Goal: Task Accomplishment & Management: Complete application form

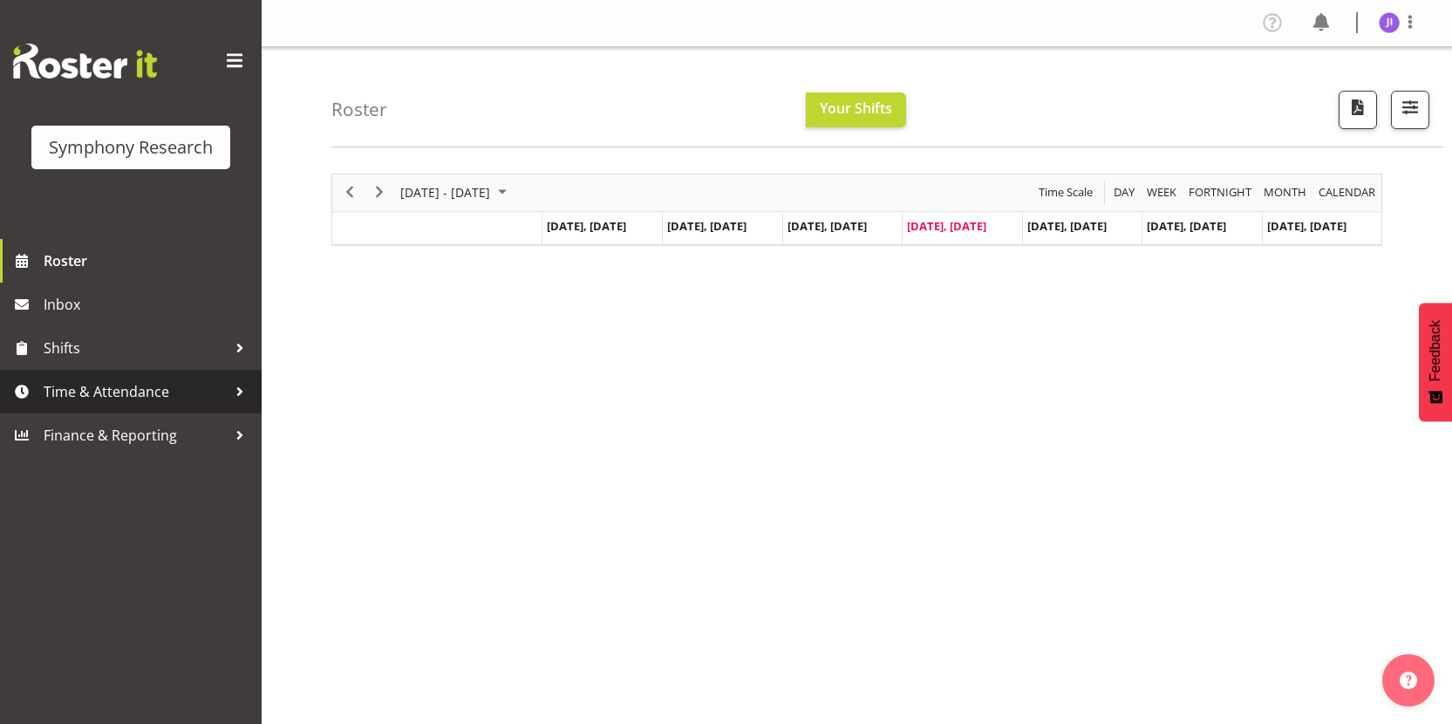
click at [179, 389] on span "Time & Attendance" at bounding box center [135, 391] width 183 height 26
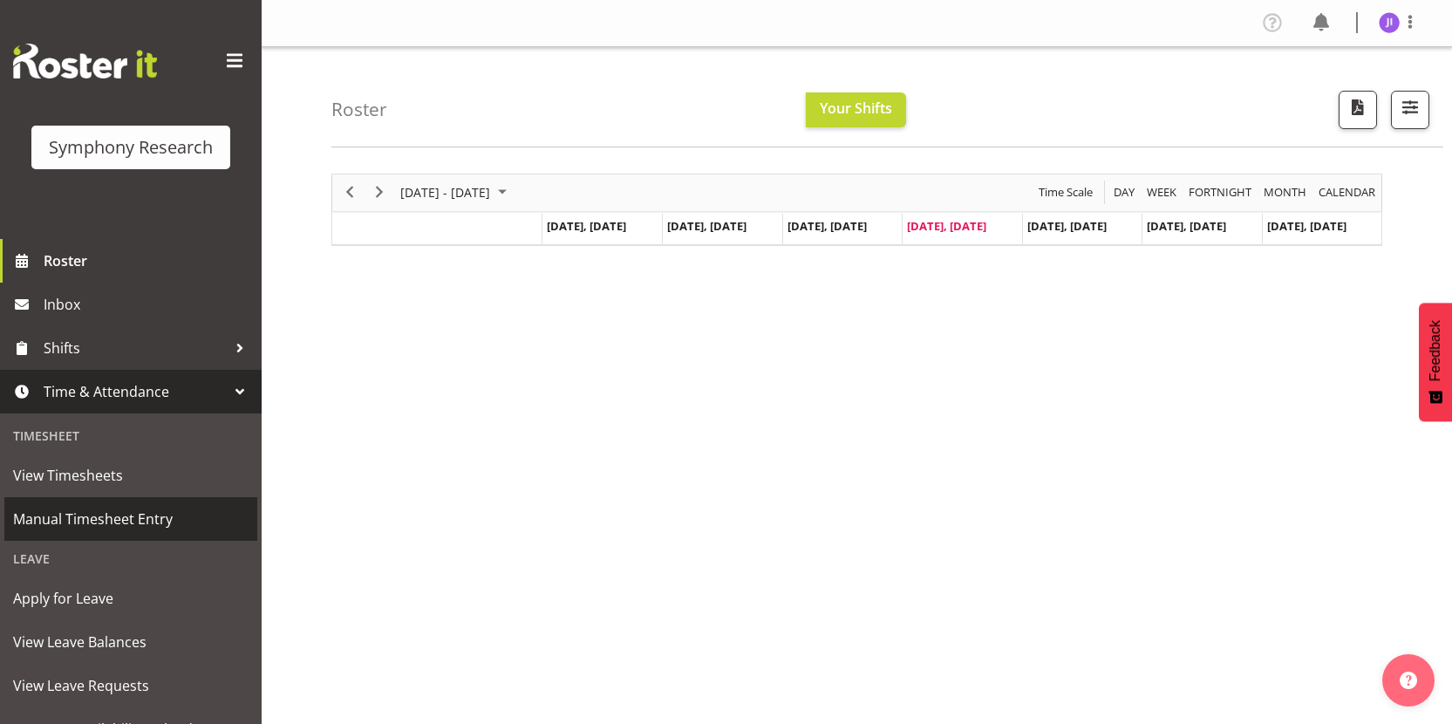
click at [126, 504] on link "Manual Timesheet Entry" at bounding box center [130, 519] width 253 height 44
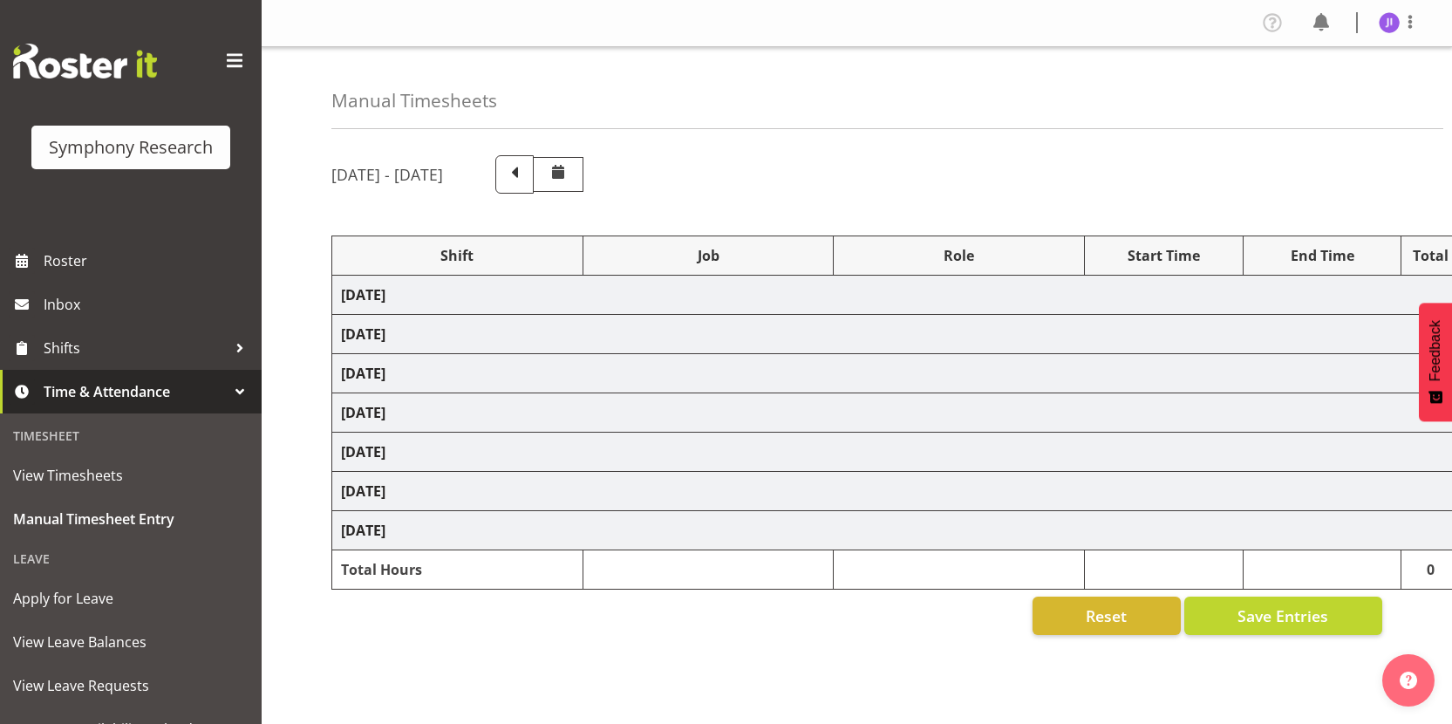
select select "48116"
select select "10633"
select select "48116"
select select "10499"
select select "48116"
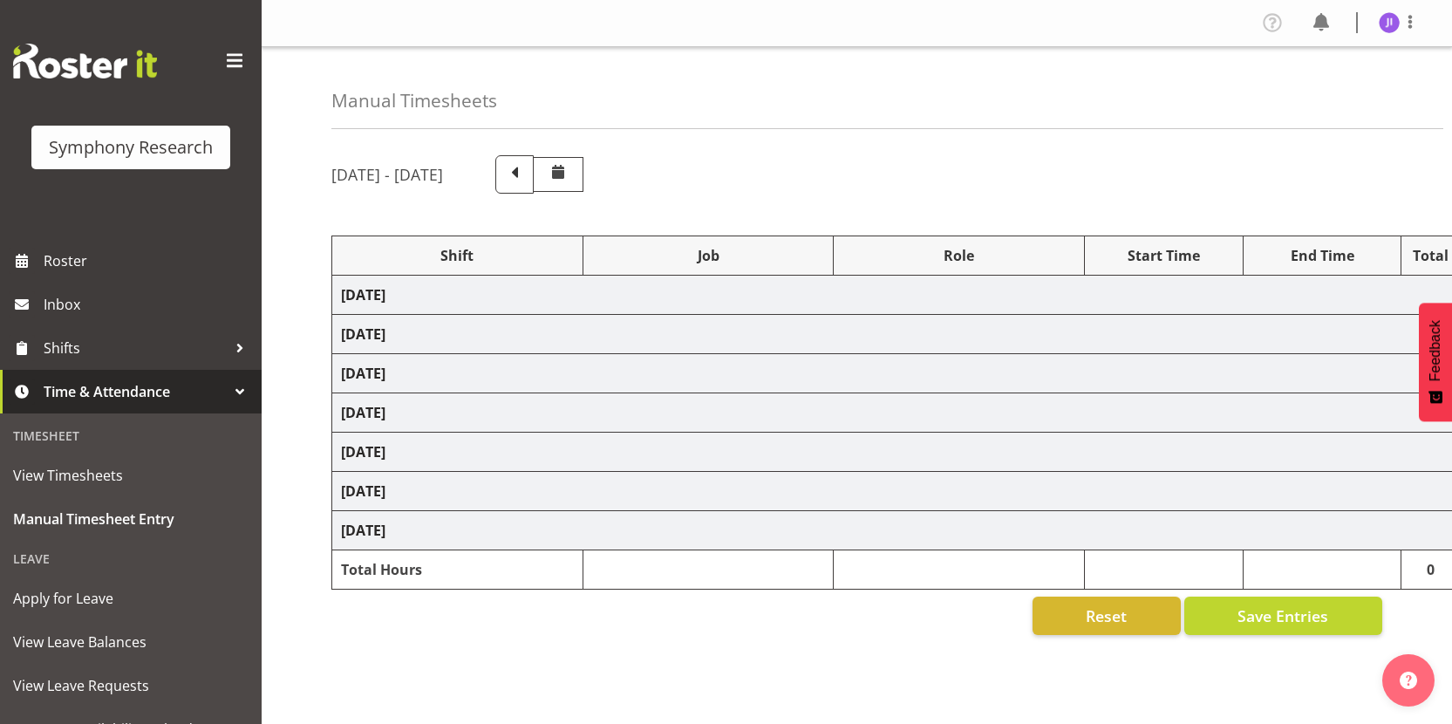
select select "10499"
select select "48116"
select select "10242"
select select "48116"
select select "10499"
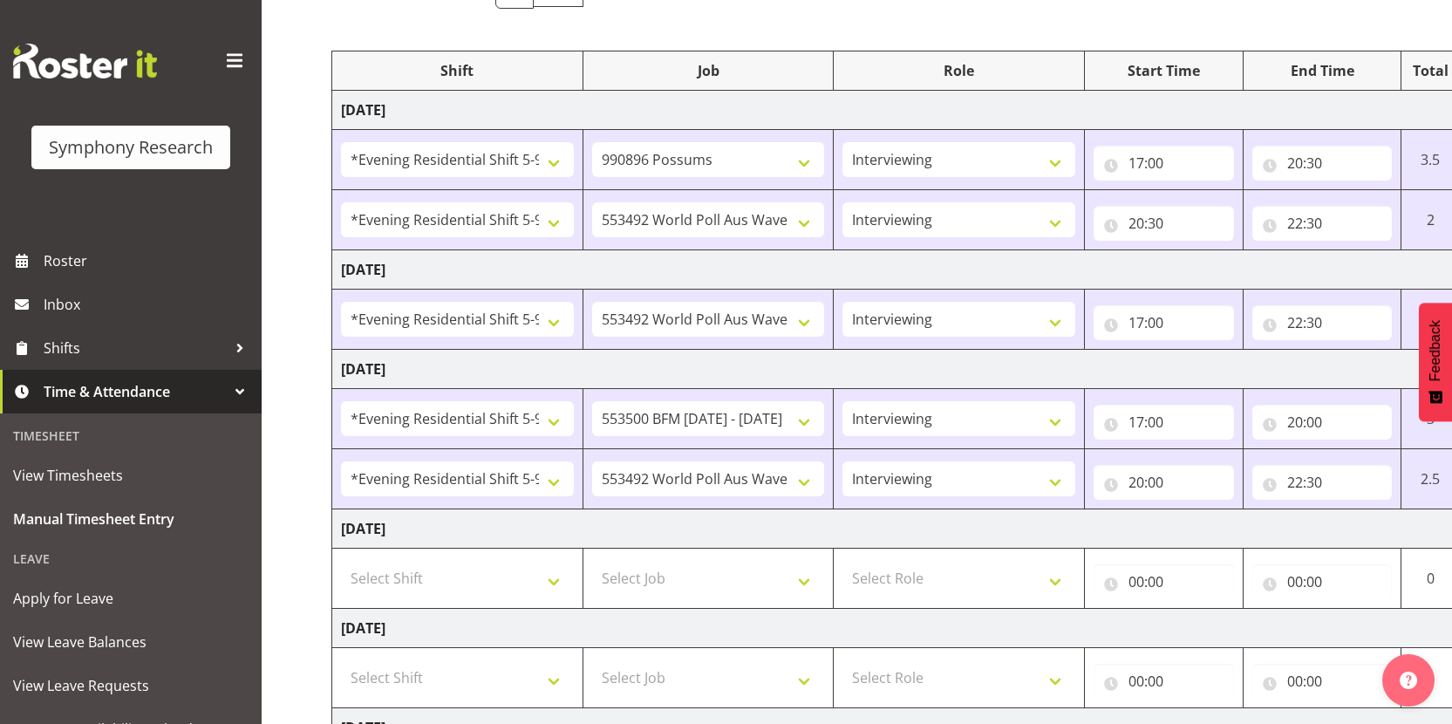
scroll to position [479, 0]
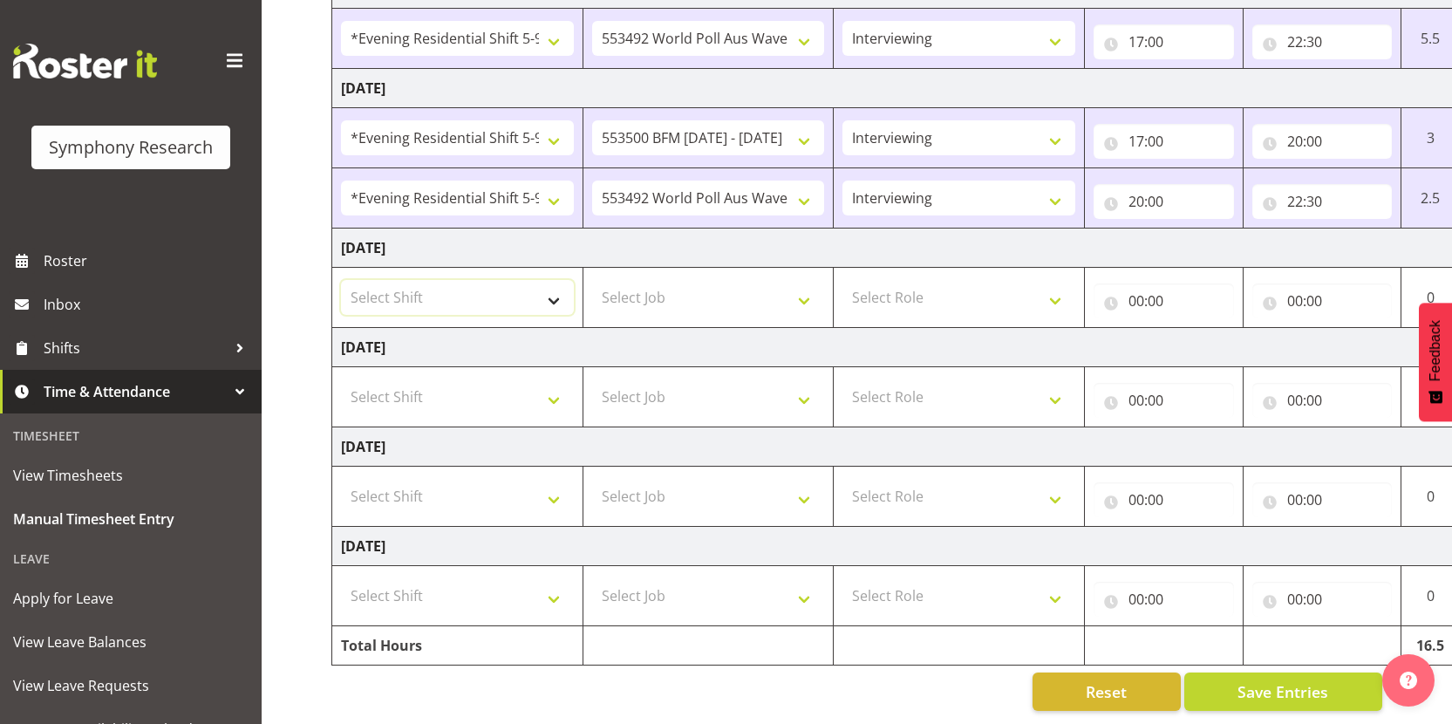
click at [492, 289] on select "Select Shift !!Weekend Residential (Roster IT Shift Label) *Business 9/10am ~ 4…" at bounding box center [457, 297] width 233 height 35
select select "48116"
click at [341, 280] on select "Select Shift !!Weekend Residential (Roster IT Shift Label) *Business 9/10am ~ 4…" at bounding box center [457, 297] width 233 height 35
click at [738, 285] on select "Select Job 550060 IF Admin 553492 World Poll Aus Wave 2 Main 2025 553493 World …" at bounding box center [708, 297] width 233 height 35
select select "10499"
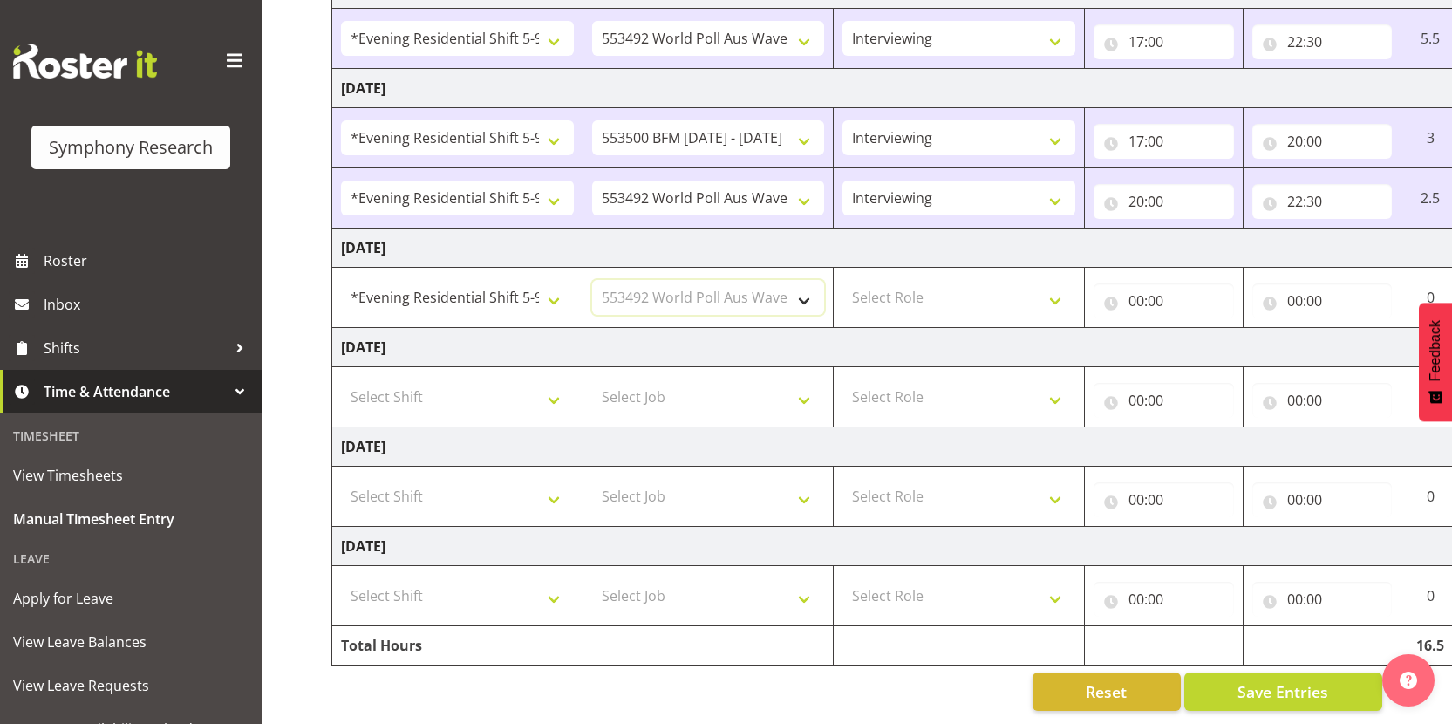
click at [592, 280] on select "Select Job 550060 IF Admin 553492 World Poll Aus Wave 2 Main 2025 553493 World …" at bounding box center [708, 297] width 233 height 35
click at [952, 280] on select "Select Role Interviewing Briefing" at bounding box center [958, 297] width 233 height 35
select select "47"
click at [842, 280] on select "Select Role Interviewing Briefing" at bounding box center [958, 297] width 233 height 35
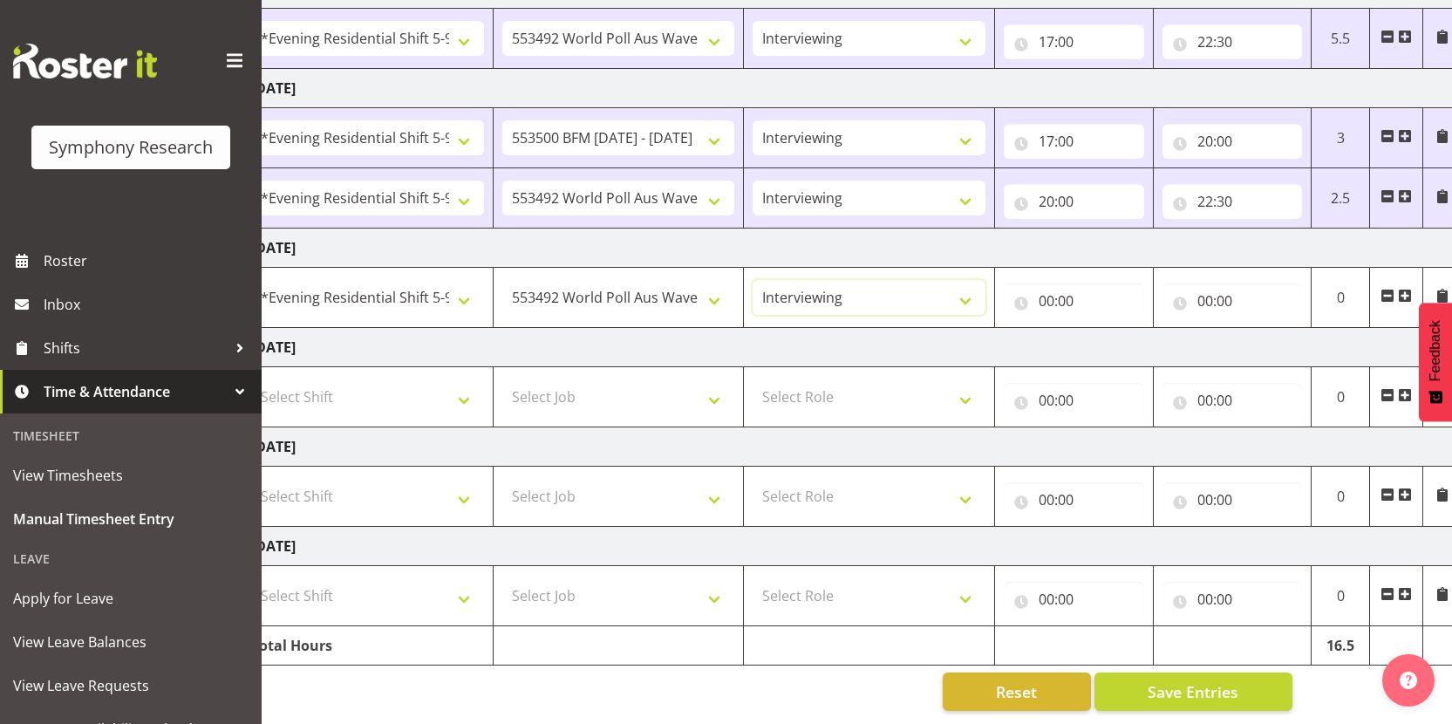
scroll to position [0, 100]
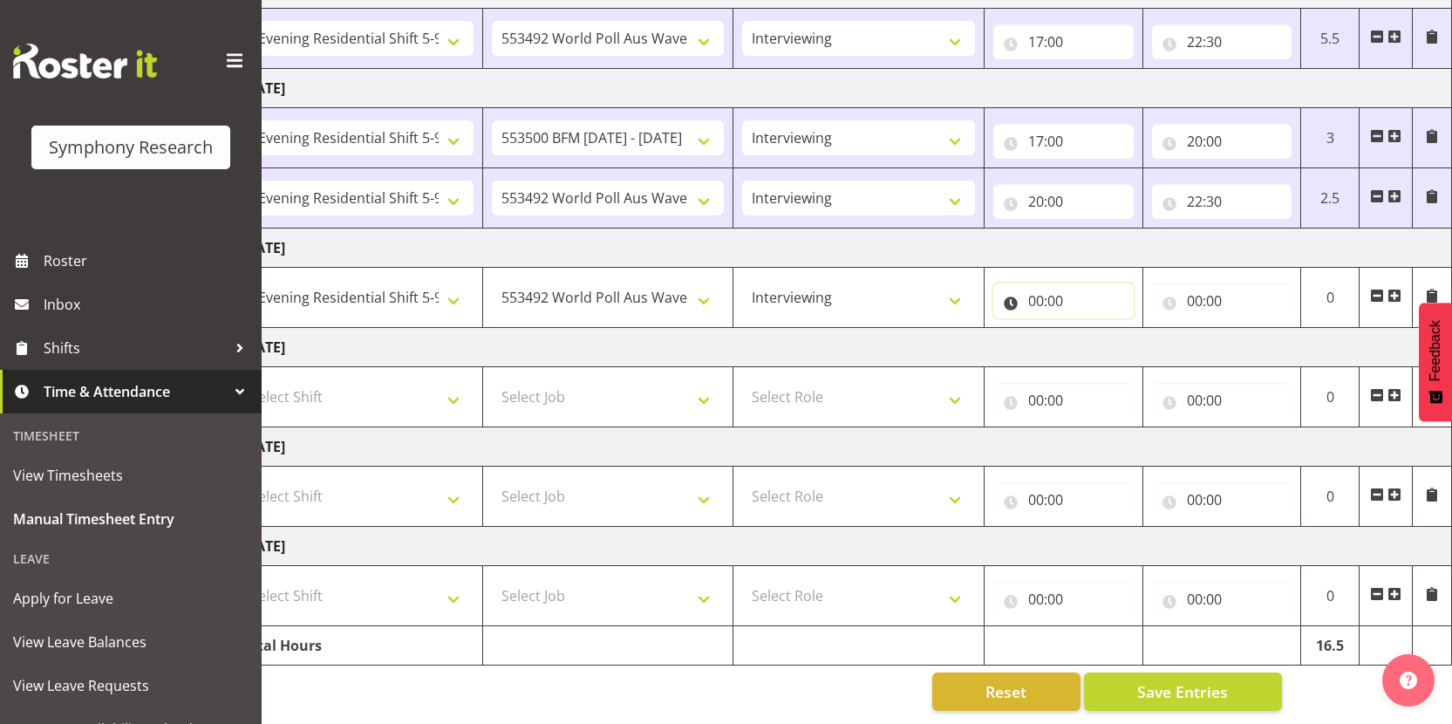
click at [1039, 290] on input "00:00" at bounding box center [1063, 300] width 140 height 35
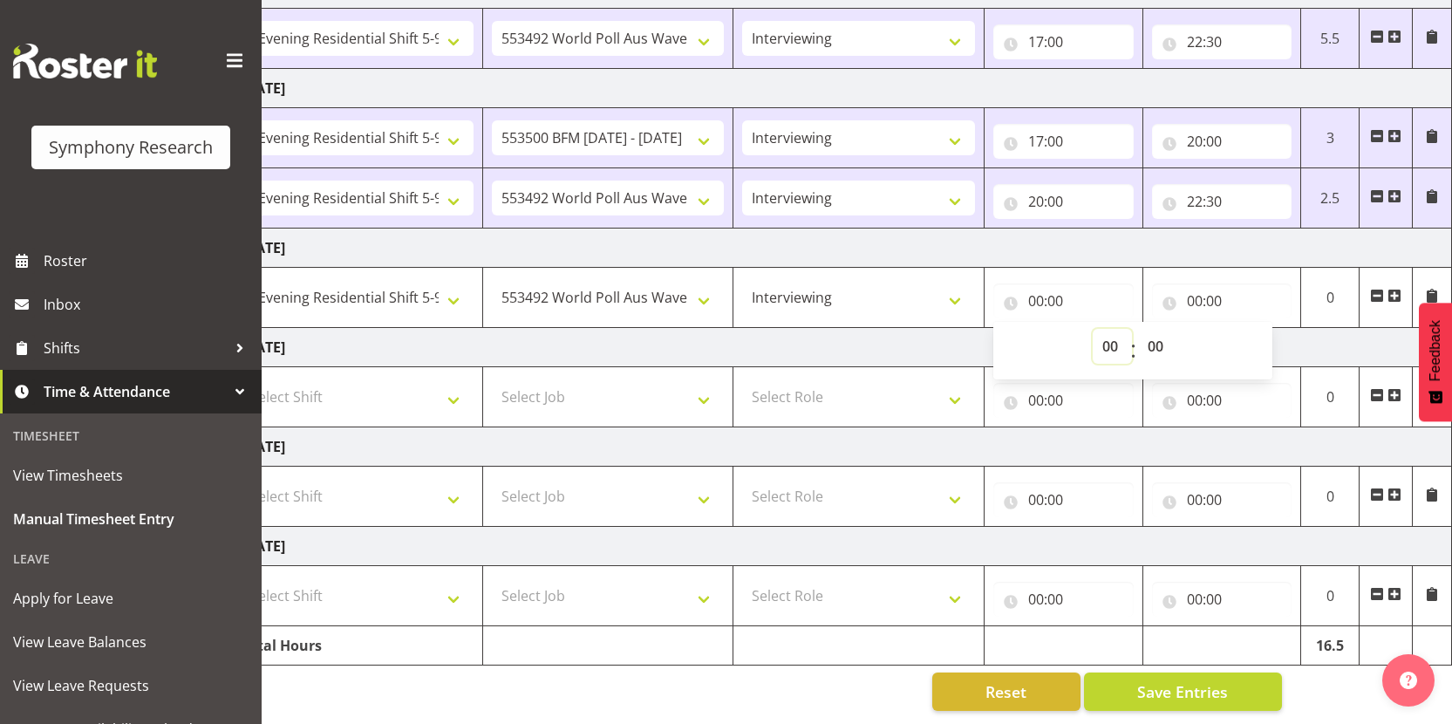
click at [1114, 339] on select "00 01 02 03 04 05 06 07 08 09 10 11 12 13 14 15 16 17 18 19 20 21 22 23" at bounding box center [1111, 346] width 39 height 35
select select "17"
click at [1092, 329] on select "00 01 02 03 04 05 06 07 08 09 10 11 12 13 14 15 16 17 18 19 20 21 22 23" at bounding box center [1111, 346] width 39 height 35
type input "17:00"
click at [1197, 289] on input "00:00" at bounding box center [1222, 300] width 140 height 35
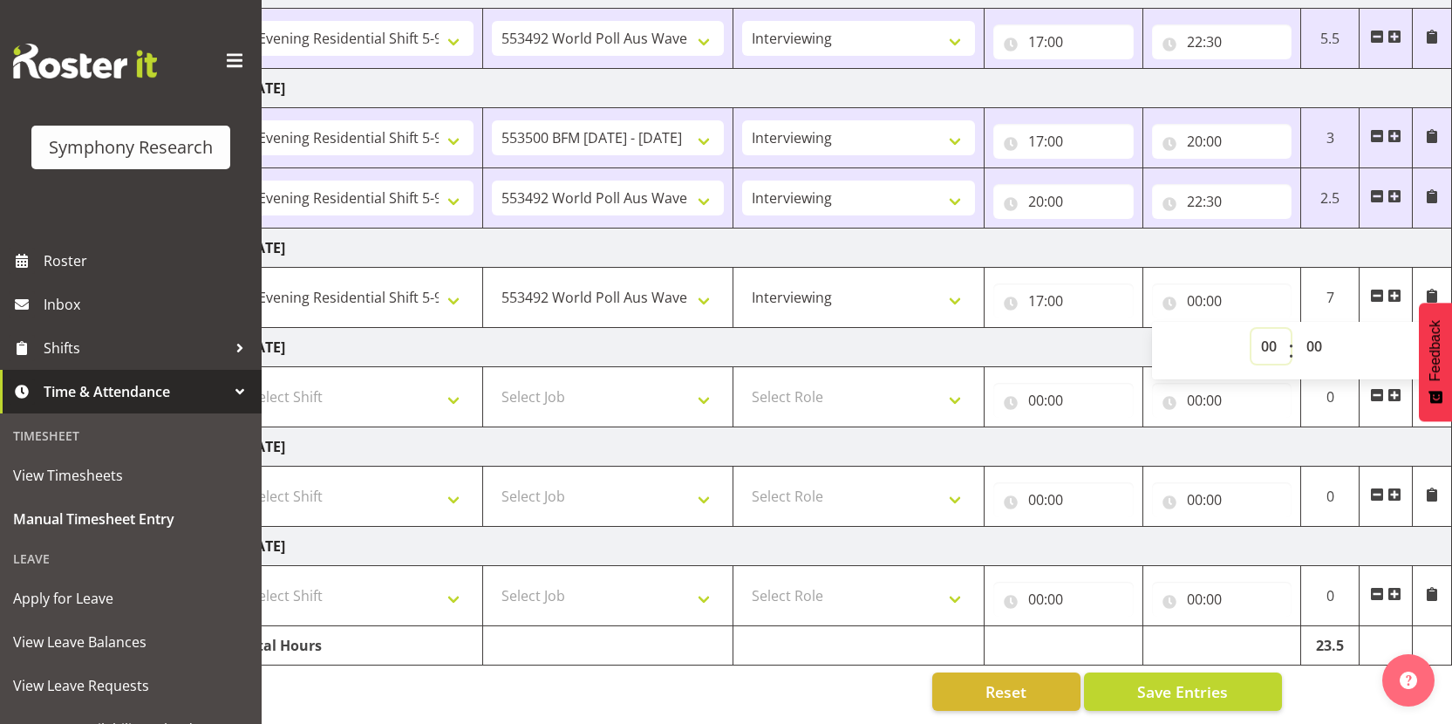
click at [1263, 333] on select "00 01 02 03 04 05 06 07 08 09 10 11 12 13 14 15 16 17 18 19 20 21 22 23" at bounding box center [1270, 346] width 39 height 35
select select "22"
click at [1251, 329] on select "00 01 02 03 04 05 06 07 08 09 10 11 12 13 14 15 16 17 18 19 20 21 22 23" at bounding box center [1270, 346] width 39 height 35
type input "22:00"
click at [1318, 338] on select "00 01 02 03 04 05 06 07 08 09 10 11 12 13 14 15 16 17 18 19 20 21 22 23 24 25 2…" at bounding box center [1315, 346] width 39 height 35
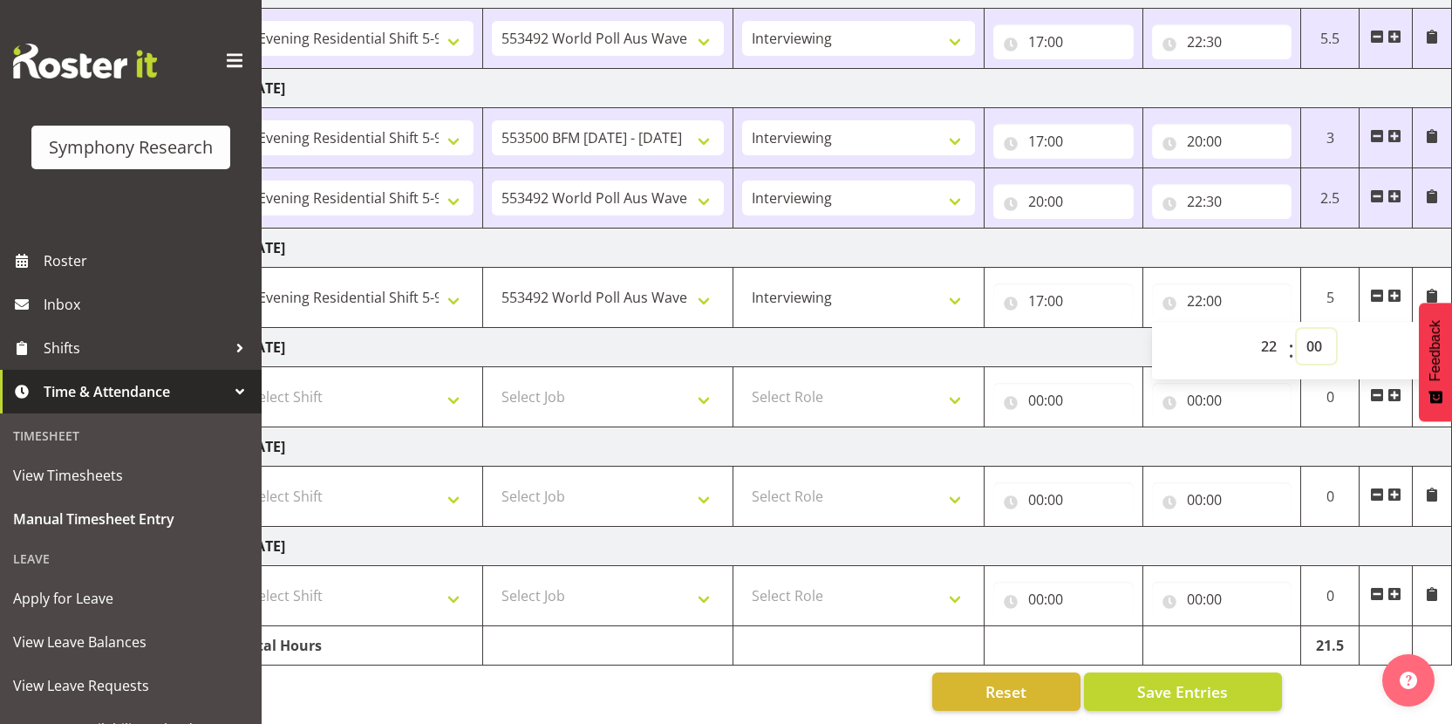
select select "30"
click at [1296, 329] on select "00 01 02 03 04 05 06 07 08 09 10 11 12 13 14 15 16 17 18 19 20 21 22 23 24 25 2…" at bounding box center [1315, 346] width 39 height 35
type input "22:30"
click at [1047, 344] on td "[DATE]" at bounding box center [842, 347] width 1220 height 39
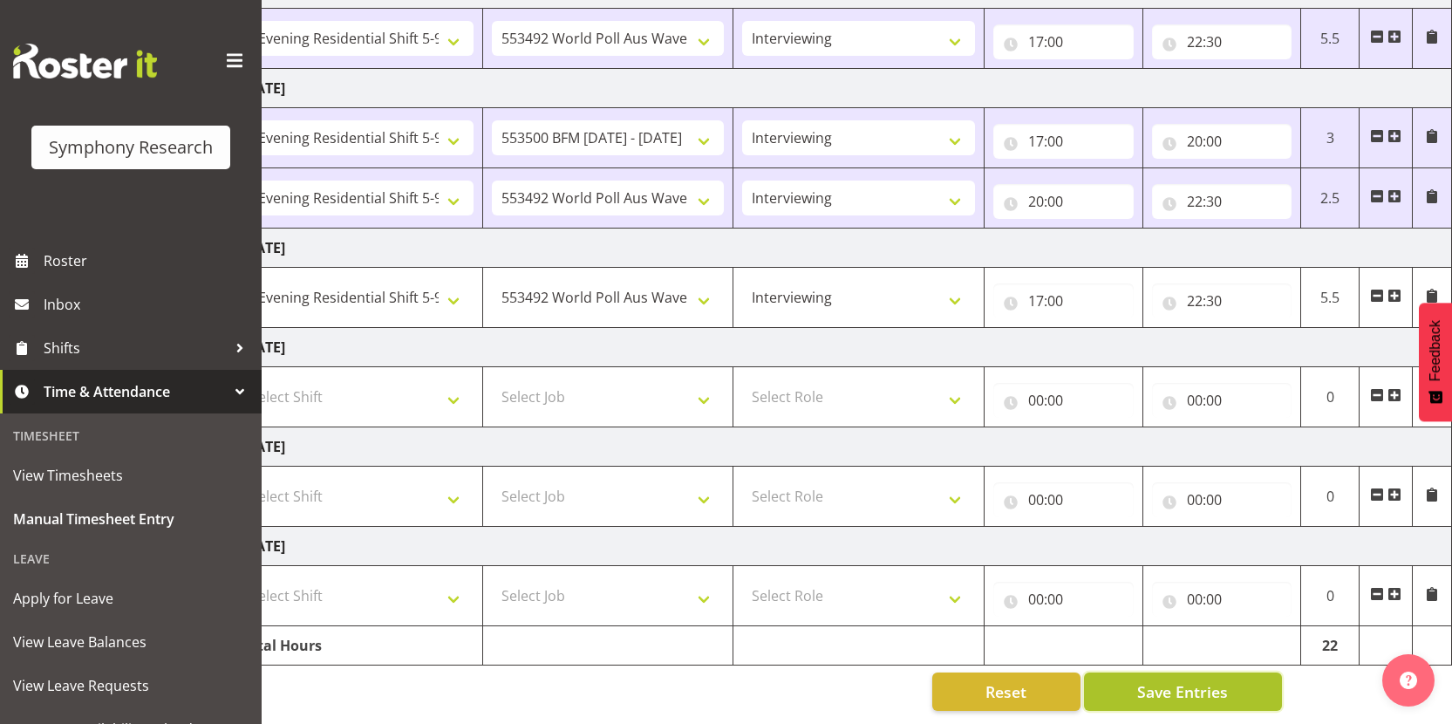
click at [1133, 679] on button "Save Entries" at bounding box center [1183, 691] width 198 height 38
